Goal: Task Accomplishment & Management: Use online tool/utility

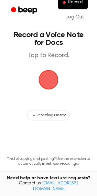
scroll to position [32, 0]
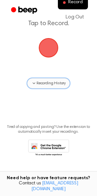
click at [41, 84] on span "Recording History" at bounding box center [50, 83] width 29 height 6
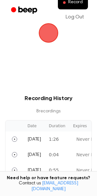
scroll to position [47, 0]
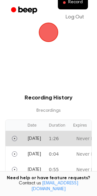
click at [45, 139] on td "[DATE]" at bounding box center [34, 137] width 21 height 15
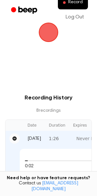
click at [14, 139] on icon "Pause" at bounding box center [15, 138] width 4 height 4
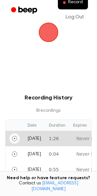
click at [14, 139] on icon "Play" at bounding box center [14, 138] width 5 height 5
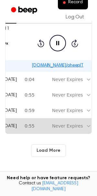
scroll to position [185, 0]
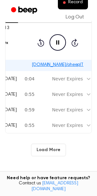
click at [40, 148] on button "Load More" at bounding box center [48, 149] width 35 height 13
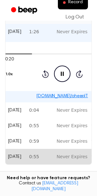
scroll to position [0, 21]
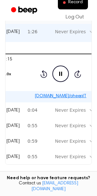
click at [60, 76] on icon "Pause Audio" at bounding box center [60, 73] width 16 height 16
click at [60, 76] on icon "Play Audio" at bounding box center [60, 73] width 16 height 16
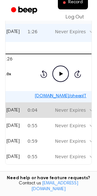
click at [48, 105] on td "0:04" at bounding box center [36, 109] width 24 height 15
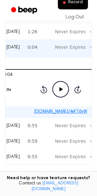
click at [69, 92] on icon "Play Audio" at bounding box center [60, 89] width 16 height 16
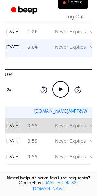
click at [64, 125] on div "Never Expires" at bounding box center [70, 125] width 37 height 8
click at [48, 126] on td "0:55" at bounding box center [36, 125] width 24 height 15
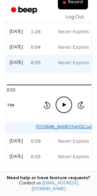
scroll to position [0, 19]
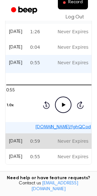
click at [26, 140] on td "[DATE]" at bounding box center [15, 140] width 21 height 15
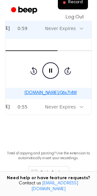
scroll to position [0, 33]
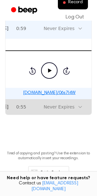
click at [54, 105] on div "Never Expires" at bounding box center [58, 106] width 31 height 7
click at [36, 110] on td "0:55" at bounding box center [24, 106] width 24 height 15
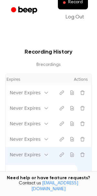
scroll to position [92, 0]
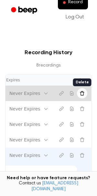
click at [80, 92] on icon "Delete recording" at bounding box center [82, 93] width 4 height 4
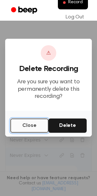
click at [26, 124] on button "Close" at bounding box center [29, 125] width 38 height 14
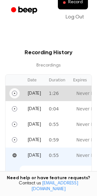
scroll to position [0, 74]
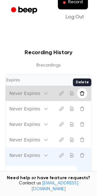
click at [79, 94] on icon "Delete recording" at bounding box center [81, 93] width 5 height 5
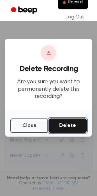
click at [61, 124] on button "Delete" at bounding box center [67, 125] width 38 height 14
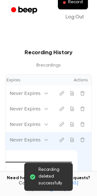
scroll to position [0, 0]
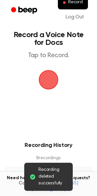
click at [42, 88] on span "button" at bounding box center [48, 79] width 29 height 29
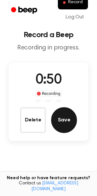
click at [59, 115] on button "Save" at bounding box center [64, 120] width 26 height 26
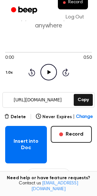
scroll to position [32, 0]
